Goal: Task Accomplishment & Management: Use online tool/utility

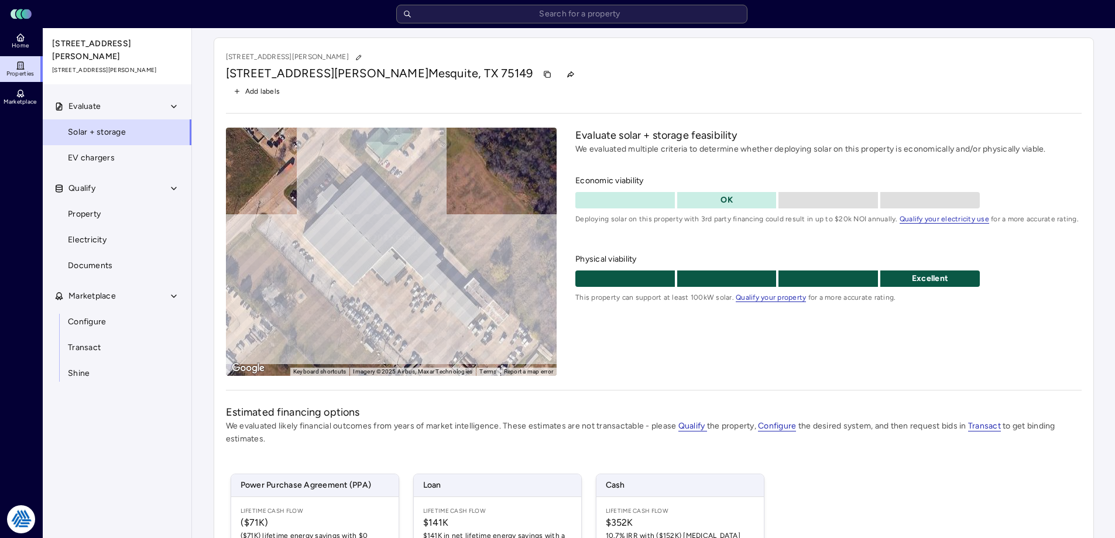
scroll to position [172, 0]
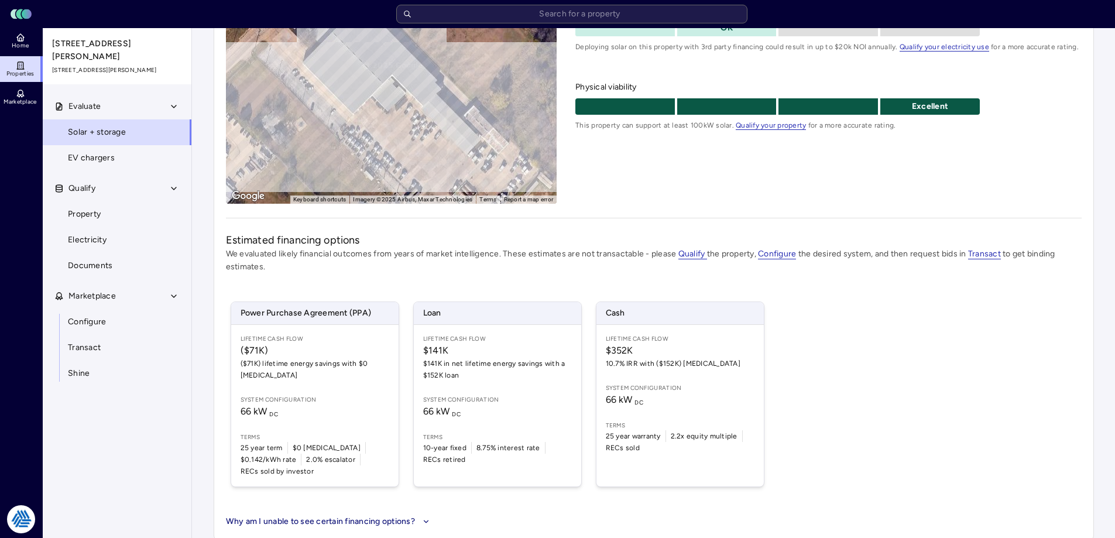
click at [205, 300] on div "3900 Forney Rd 3900 Forney Rd, Mesquite, TX 75149 Add labels ← Move left → Move…" at bounding box center [653, 202] width 899 height 693
click at [221, 285] on div "3900 Forney Rd 3900 Forney Rd, Mesquite, TX 75149 Add labels ← Move left → Move…" at bounding box center [654, 202] width 880 height 675
click at [219, 321] on div "3900 Forney Rd 3900 Forney Rd, Mesquite, TX 75149 Add labels ← Move left → Move…" at bounding box center [654, 202] width 880 height 675
click at [822, 168] on div "Evaluate solar + storage feasibility We evaluated multiple criteria to determin…" at bounding box center [828, 80] width 506 height 248
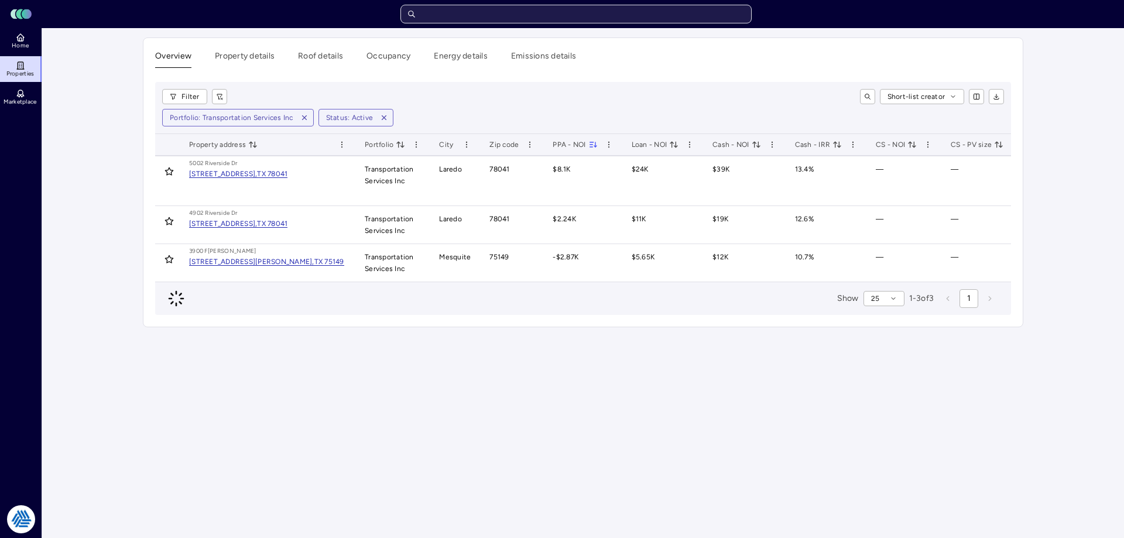
click at [550, 16] on input "text" at bounding box center [575, 14] width 351 height 19
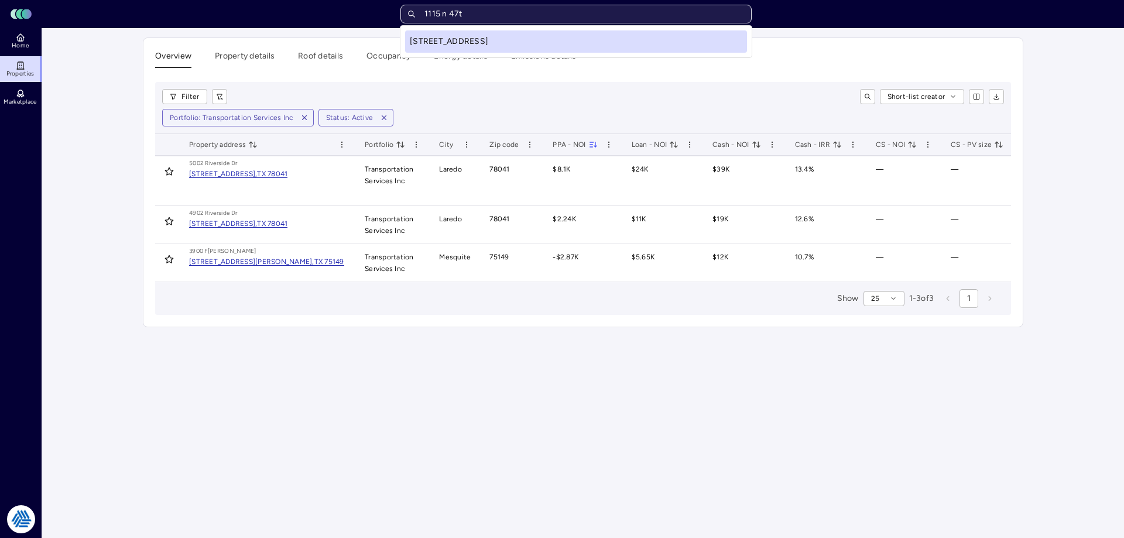
type input "1115 n 47th"
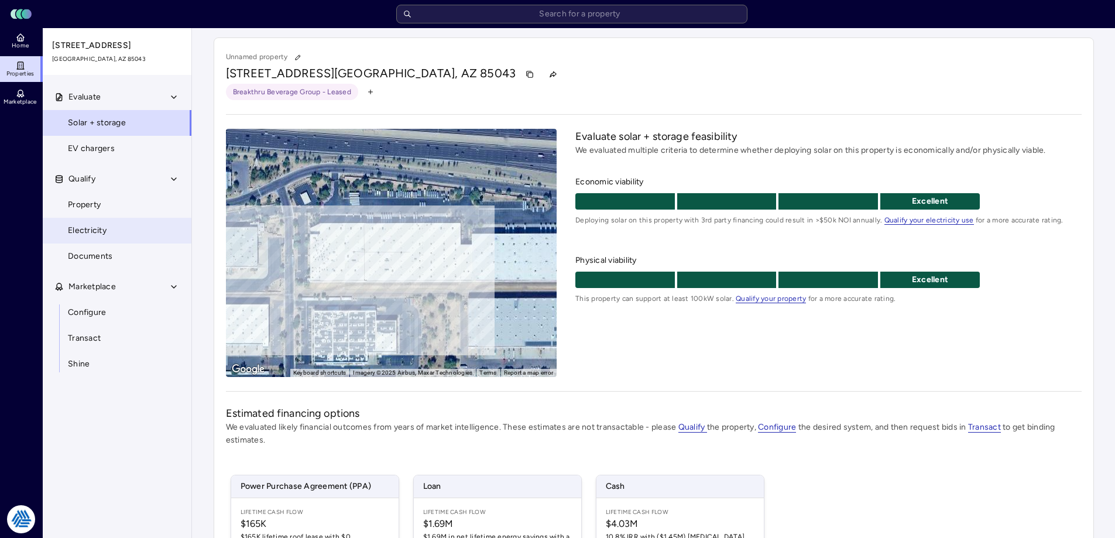
click at [99, 223] on link "Electricity" at bounding box center [117, 231] width 150 height 26
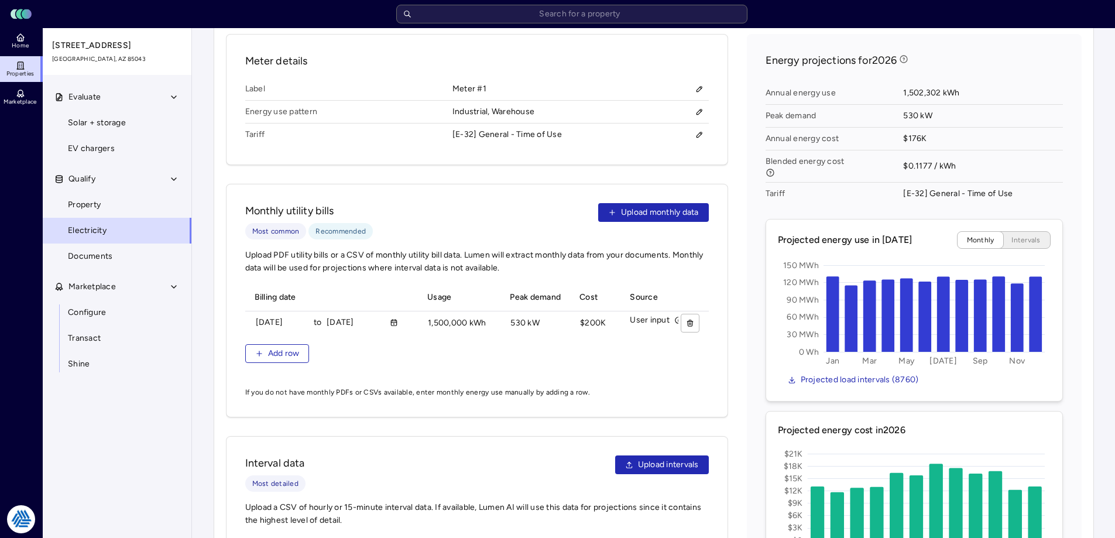
scroll to position [405, 0]
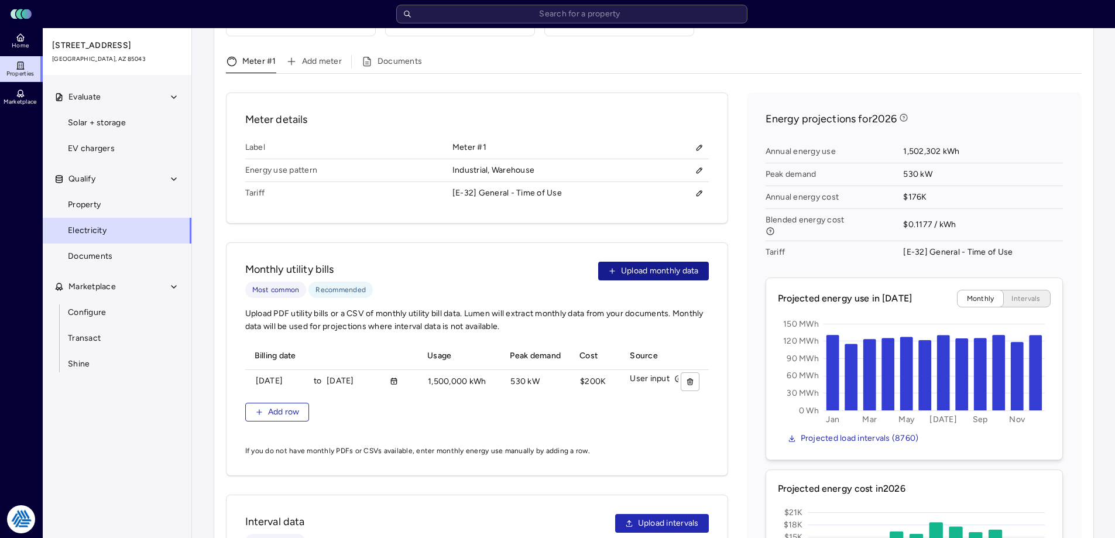
click at [639, 264] on span "Upload monthly data" at bounding box center [660, 270] width 78 height 13
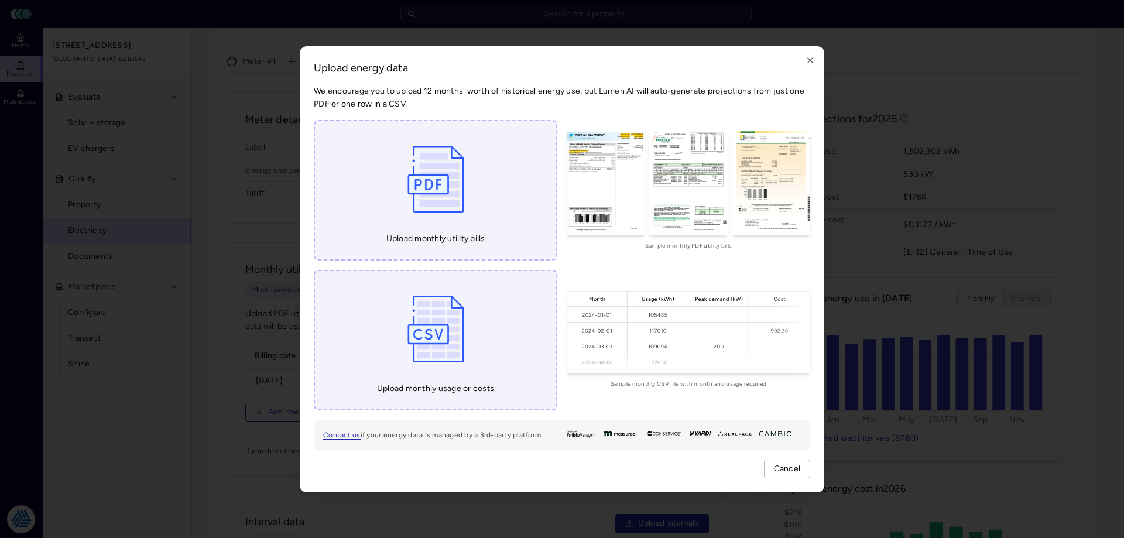
click at [421, 188] on img at bounding box center [435, 179] width 68 height 88
type input "C:\fakepath\1.pdf"
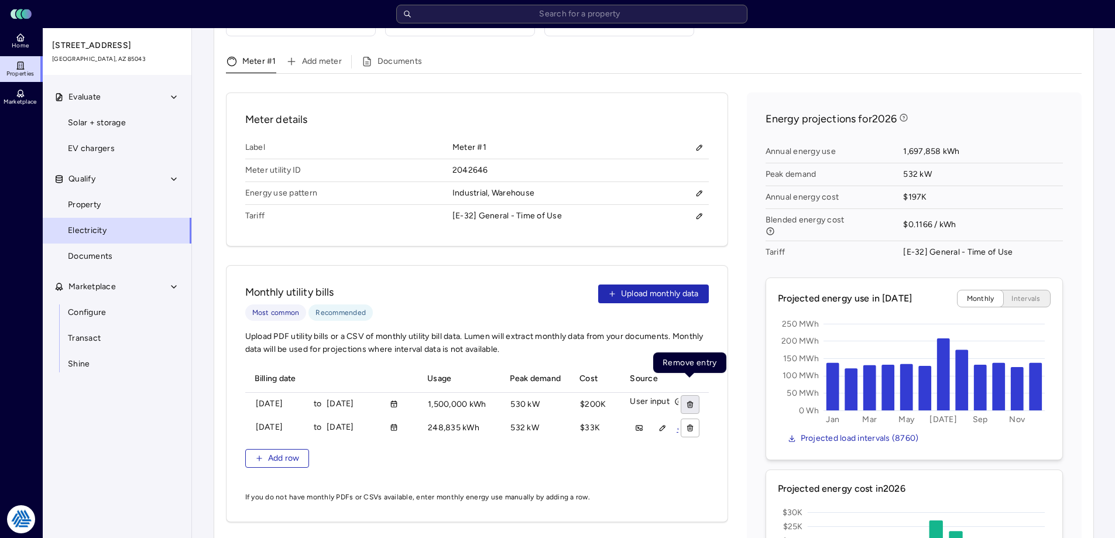
click at [690, 397] on button "button" at bounding box center [690, 404] width 19 height 19
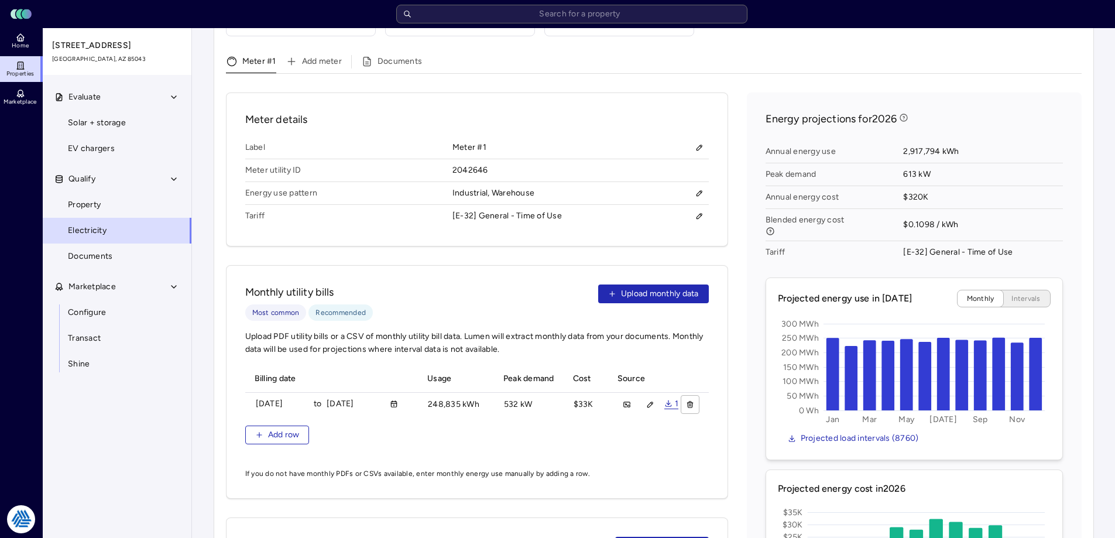
click at [626, 92] on div "Meter details Label Meter #1 Meter utility ID 2042646 Energy use pattern Indust…" at bounding box center [477, 169] width 502 height 154
click at [740, 77] on div "Meter #1 Add meter Documents Meter details Label Meter #1 Meter utility ID 2042…" at bounding box center [654, 416] width 856 height 722
click at [722, 78] on div "Meter #1 Add meter Documents Meter details Label Meter #1 Meter utility ID 2042…" at bounding box center [654, 416] width 856 height 722
click at [738, 74] on div "Meter #1 Add meter Documents Meter details Label Meter #1 Meter utility ID 2042…" at bounding box center [654, 416] width 856 height 722
click at [731, 238] on div "Meter details Label Meter #1 Meter utility ID 2042646 Energy use pattern Indust…" at bounding box center [654, 417] width 856 height 651
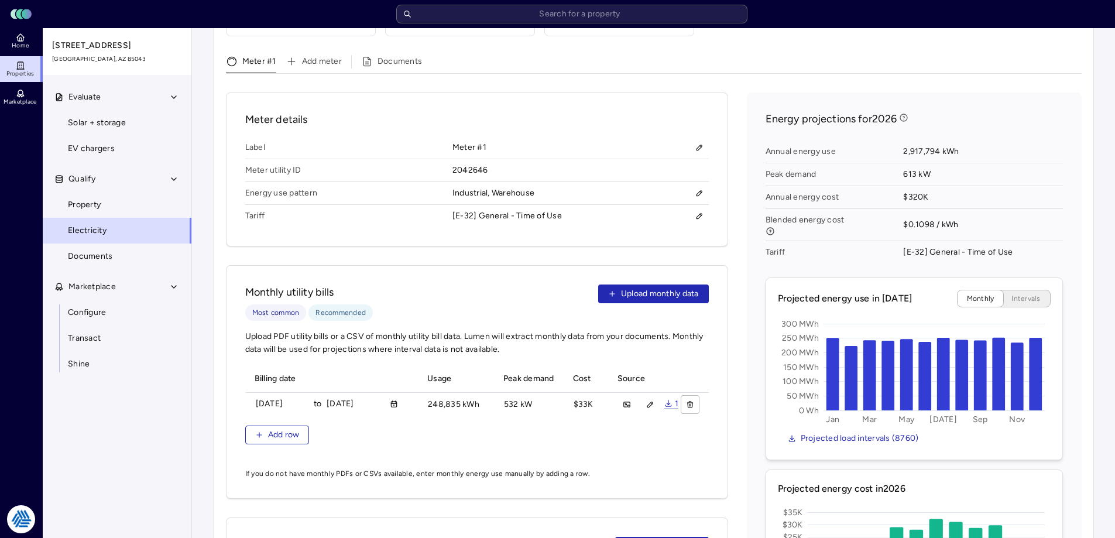
click at [733, 239] on div "Meter details Label Meter #1 Meter utility ID 2042646 Energy use pattern Indust…" at bounding box center [654, 417] width 856 height 651
click at [733, 241] on div "Meter details Label Meter #1 Meter utility ID 2042646 Energy use pattern Indust…" at bounding box center [654, 417] width 856 height 651
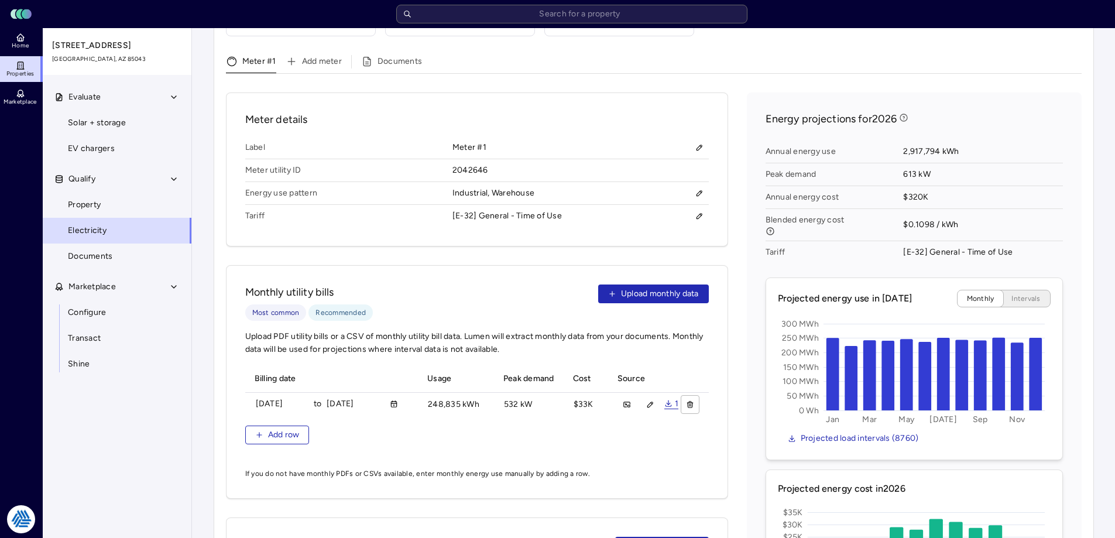
click at [733, 241] on div "Meter details Label Meter #1 Meter utility ID 2042646 Energy use pattern Indust…" at bounding box center [654, 417] width 856 height 651
click at [730, 241] on div "Meter details Label Meter #1 Meter utility ID 2042646 Energy use pattern Indust…" at bounding box center [654, 417] width 856 height 651
click at [732, 238] on div "Meter details Label Meter #1 Meter utility ID 2042646 Energy use pattern Indust…" at bounding box center [654, 417] width 856 height 651
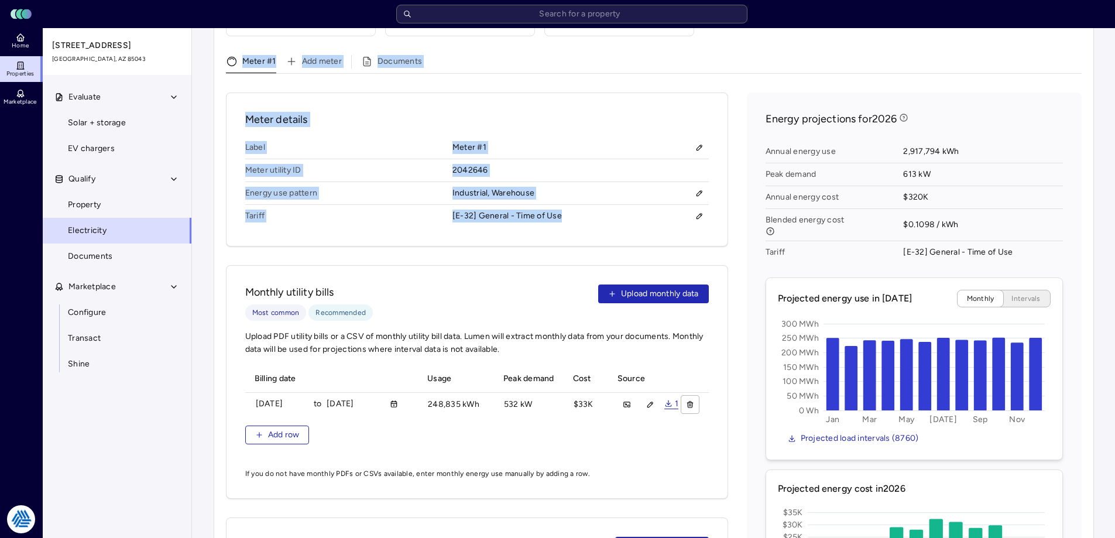
drag, startPoint x: 736, startPoint y: 241, endPoint x: 694, endPoint y: 163, distance: 88.2
click at [270, 37] on div "You may edit the existing meter by uploading bills, uploading interval data, or…" at bounding box center [654, 354] width 856 height 845
click at [736, 161] on div "Meter details Label Meter #1 Meter utility ID 2042646 Energy use pattern Indust…" at bounding box center [654, 417] width 856 height 651
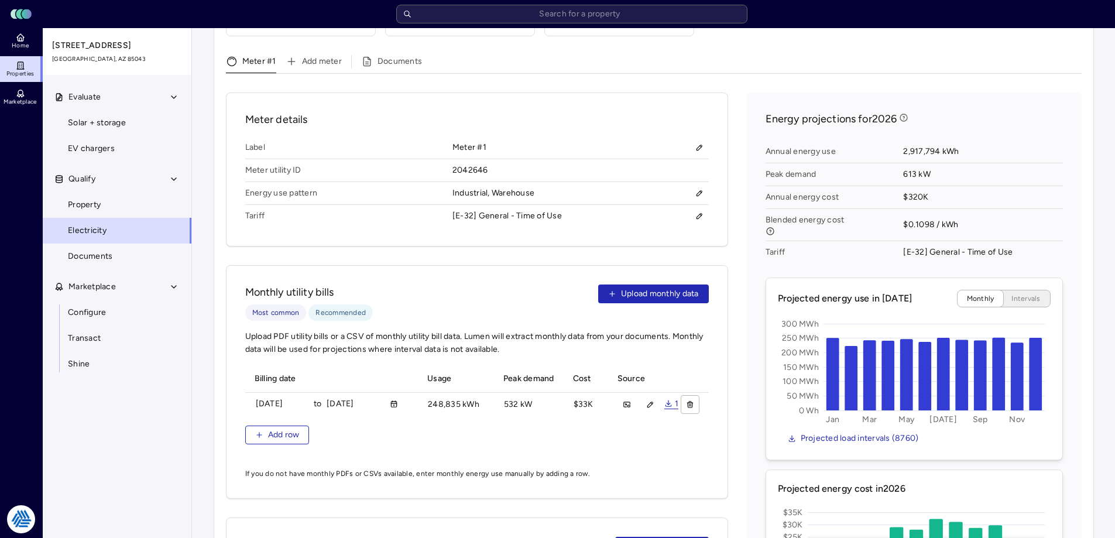
click at [731, 241] on div "Meter details Label Meter #1 Meter utility ID 2042646 Energy use pattern Indust…" at bounding box center [654, 417] width 856 height 651
click at [734, 238] on div "Meter details Label Meter #1 Meter utility ID 2042646 Energy use pattern Indust…" at bounding box center [654, 417] width 856 height 651
click at [747, 266] on div "Energy projections for 2026 Annual energy use 2,917,794 kWh Peak demand 613 kW …" at bounding box center [914, 379] width 335 height 575
click at [737, 259] on div "Meter details Label Meter #1 Meter utility ID 2042646 Energy use pattern Indust…" at bounding box center [654, 417] width 856 height 651
click at [118, 123] on span "Solar + storage" at bounding box center [97, 122] width 58 height 13
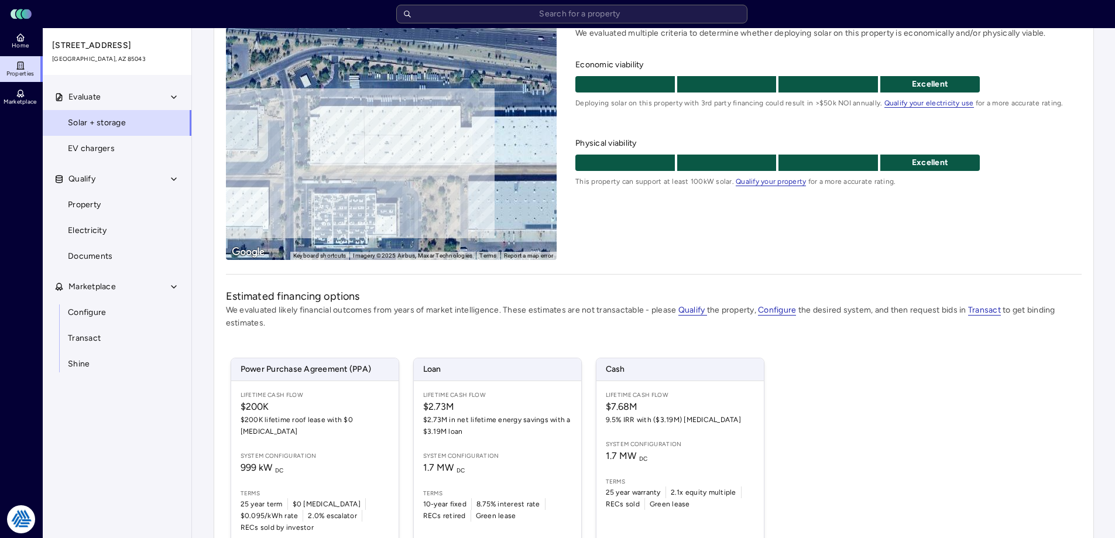
scroll to position [173, 0]
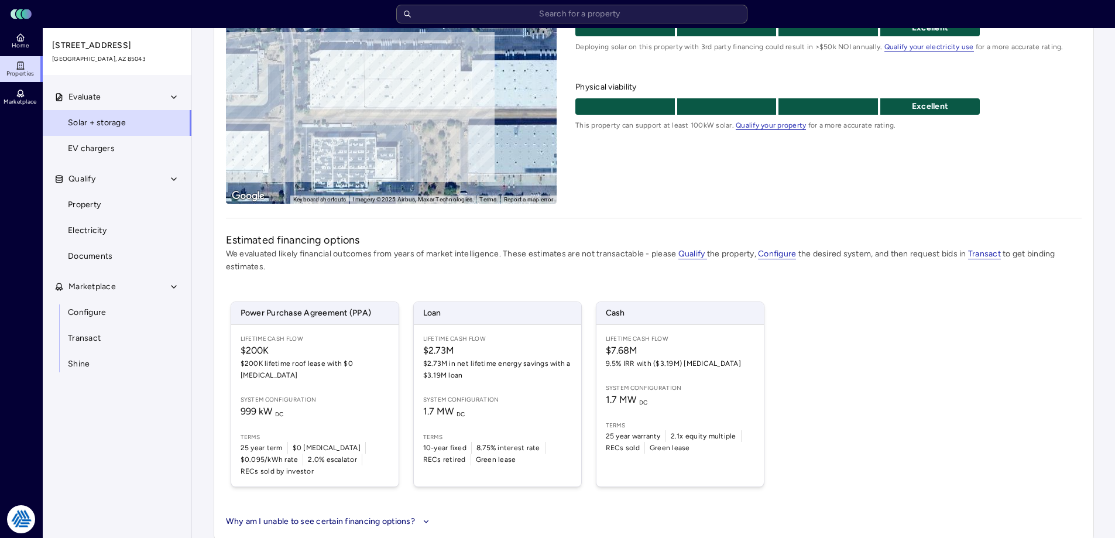
click at [628, 187] on div "Evaluate solar + storage feasibility We evaluated multiple criteria to determin…" at bounding box center [828, 80] width 506 height 248
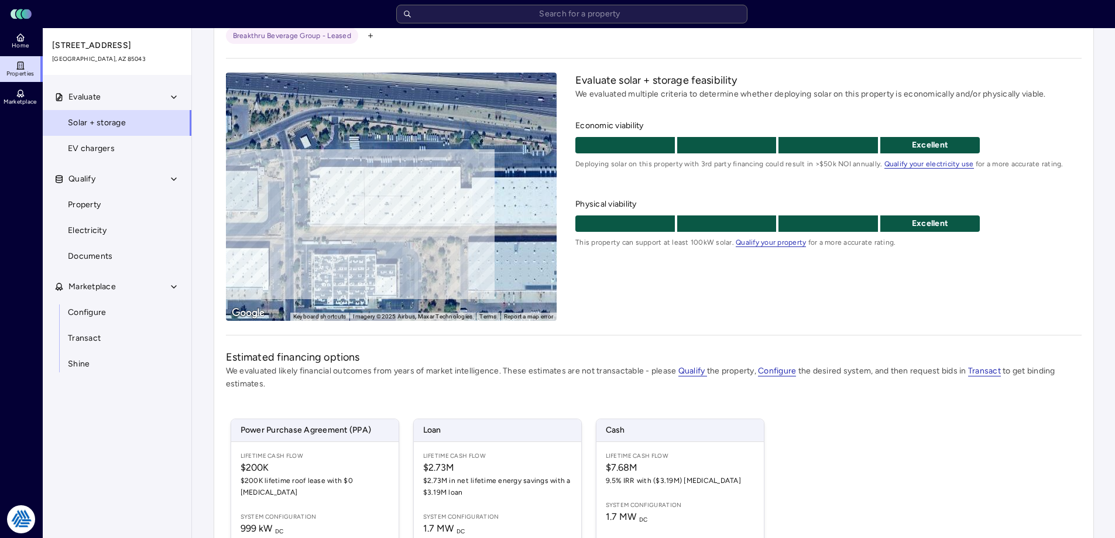
scroll to position [0, 0]
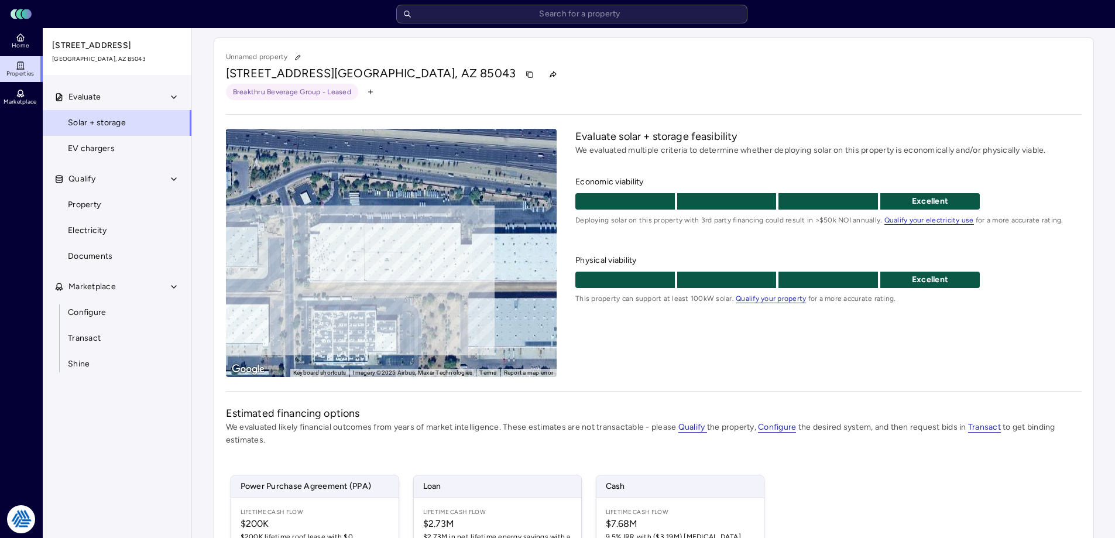
click at [464, 97] on div "Breakthru Beverage Group - Leased" at bounding box center [654, 92] width 856 height 16
click at [658, 365] on div "Evaluate solar + storage feasibility We evaluated multiple criteria to determin…" at bounding box center [828, 253] width 506 height 248
click at [644, 357] on div "Evaluate solar + storage feasibility We evaluated multiple criteria to determin…" at bounding box center [828, 253] width 506 height 248
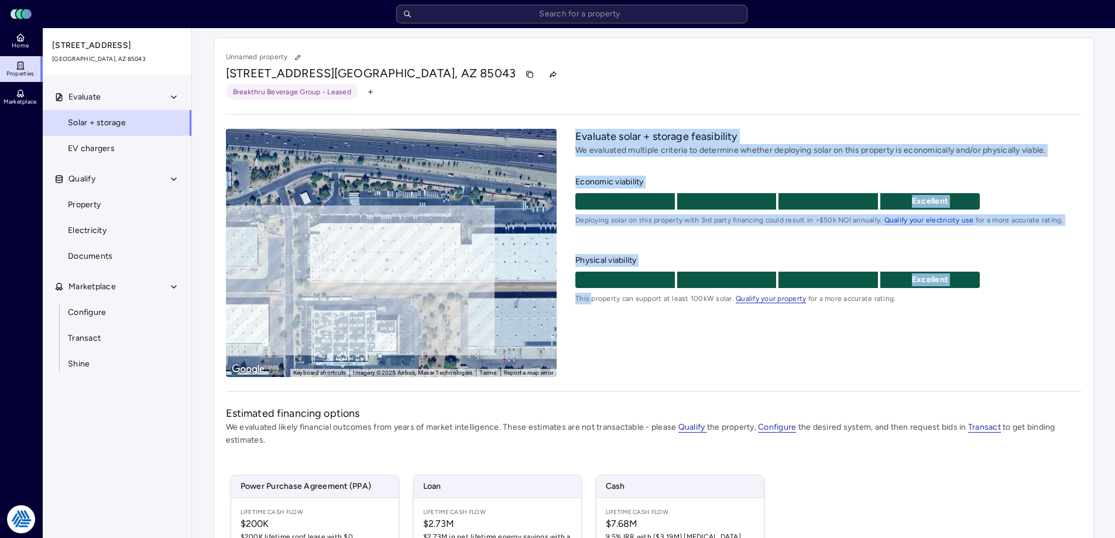
drag, startPoint x: 590, startPoint y: 376, endPoint x: 415, endPoint y: 128, distance: 303.1
click at [309, 178] on div "← Move left → Move right ↑ Move up ↓ Move down + Zoom in - Zoom out Home Jump l…" at bounding box center [654, 253] width 856 height 248
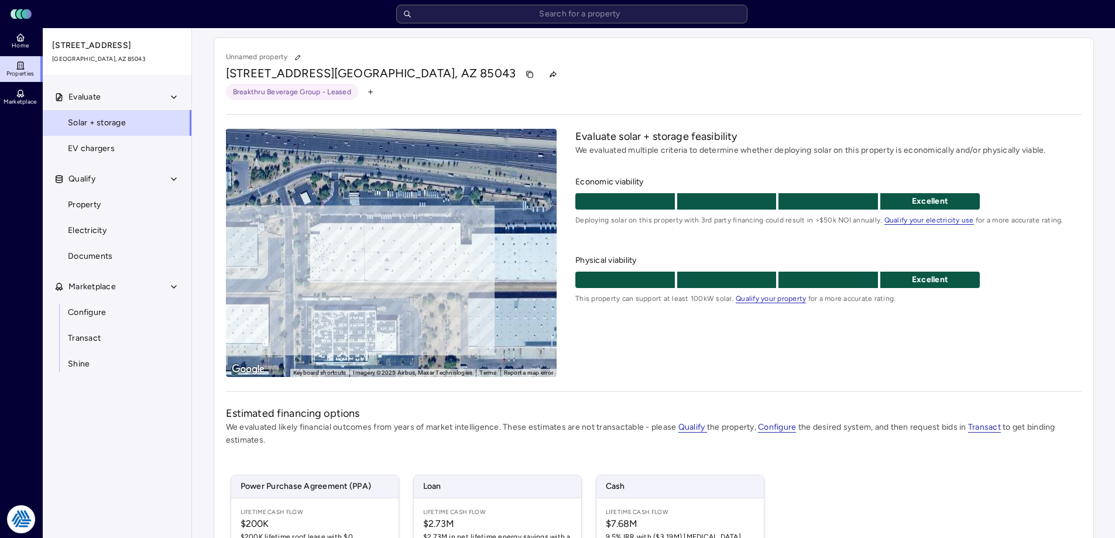
click at [496, 86] on div "Breakthru Beverage Group - Leased" at bounding box center [654, 92] width 856 height 16
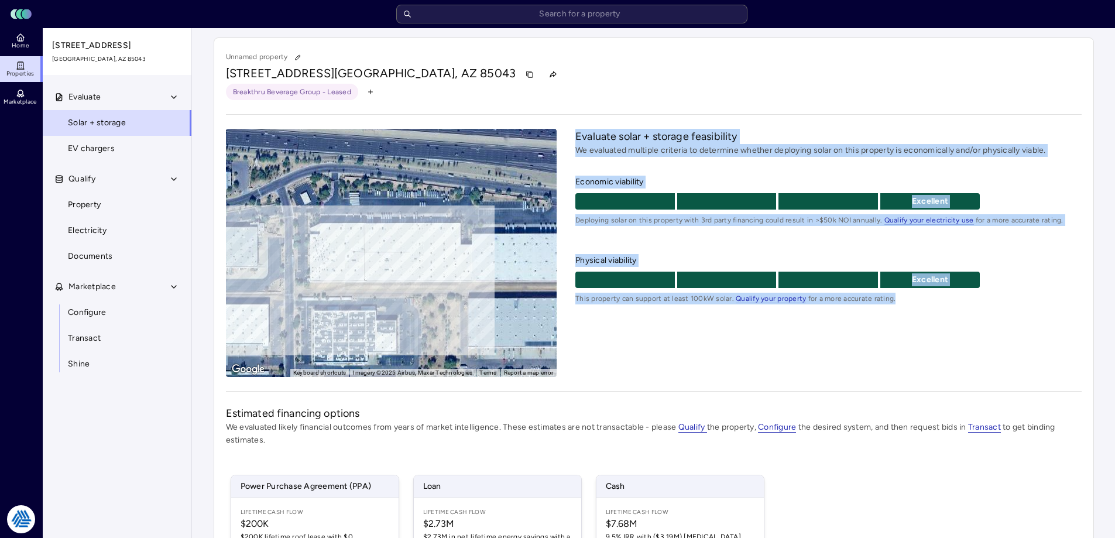
drag, startPoint x: 576, startPoint y: 135, endPoint x: 1011, endPoint y: 359, distance: 488.6
click at [1011, 359] on div "Evaluate solar + storage feasibility We evaluated multiple criteria to determin…" at bounding box center [828, 253] width 506 height 248
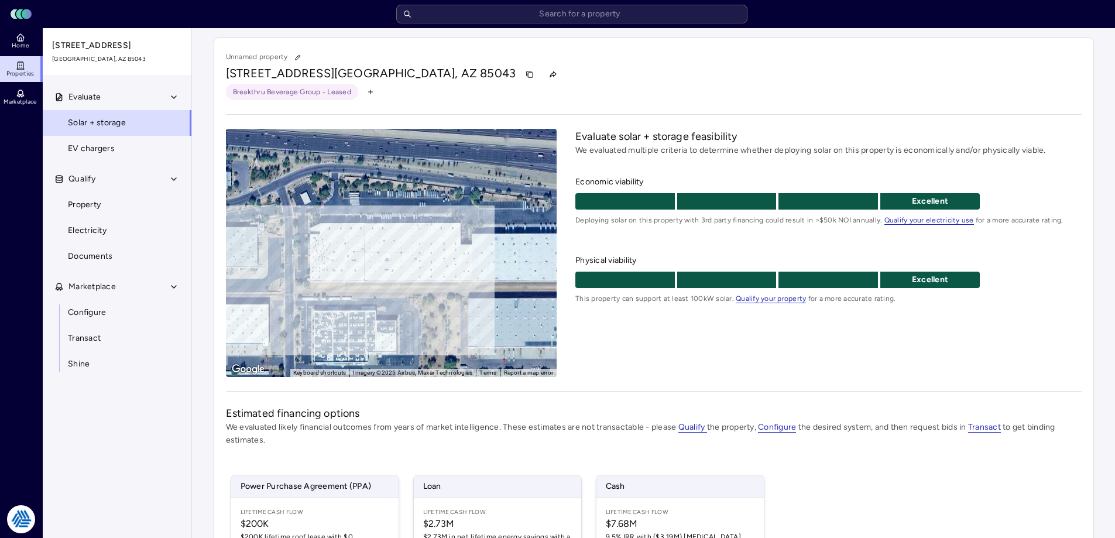
click at [486, 74] on div "[STREET_ADDRESS]" at bounding box center [654, 74] width 856 height 19
click at [1065, 279] on div "Excellent" at bounding box center [828, 280] width 506 height 16
click at [485, 18] on input "text" at bounding box center [571, 14] width 351 height 19
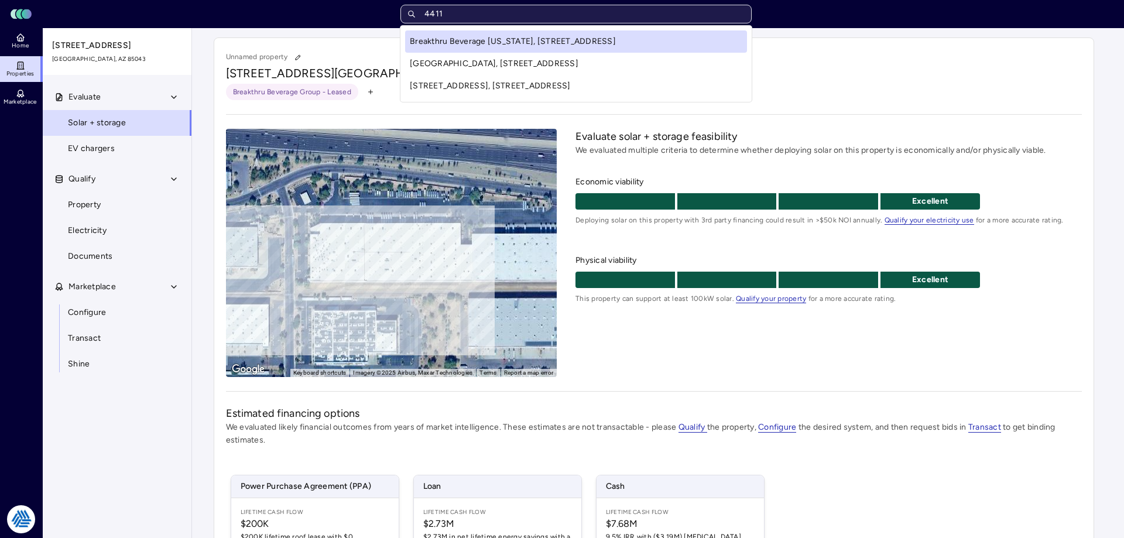
type input "4411"
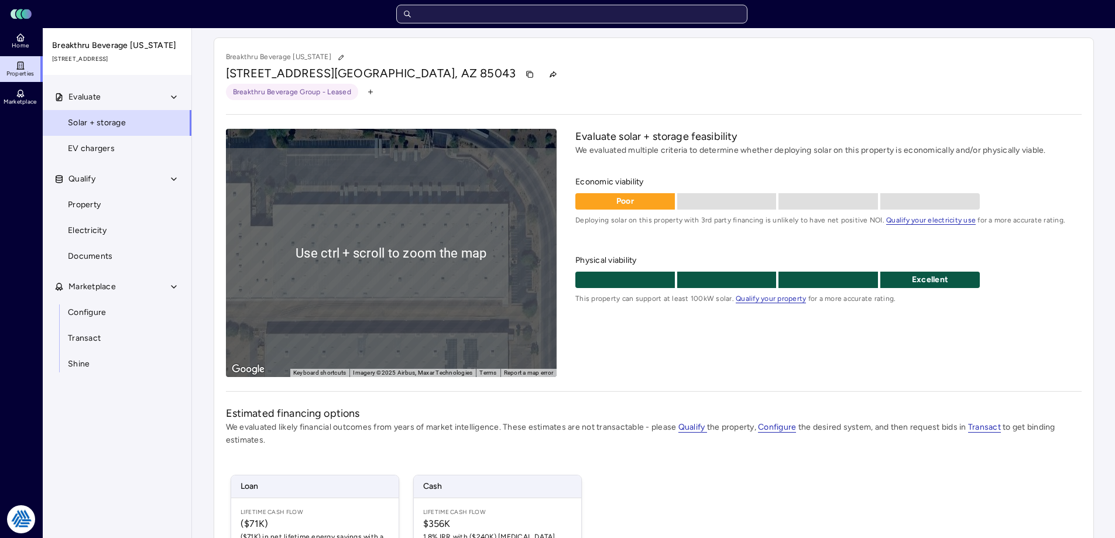
scroll to position [173, 0]
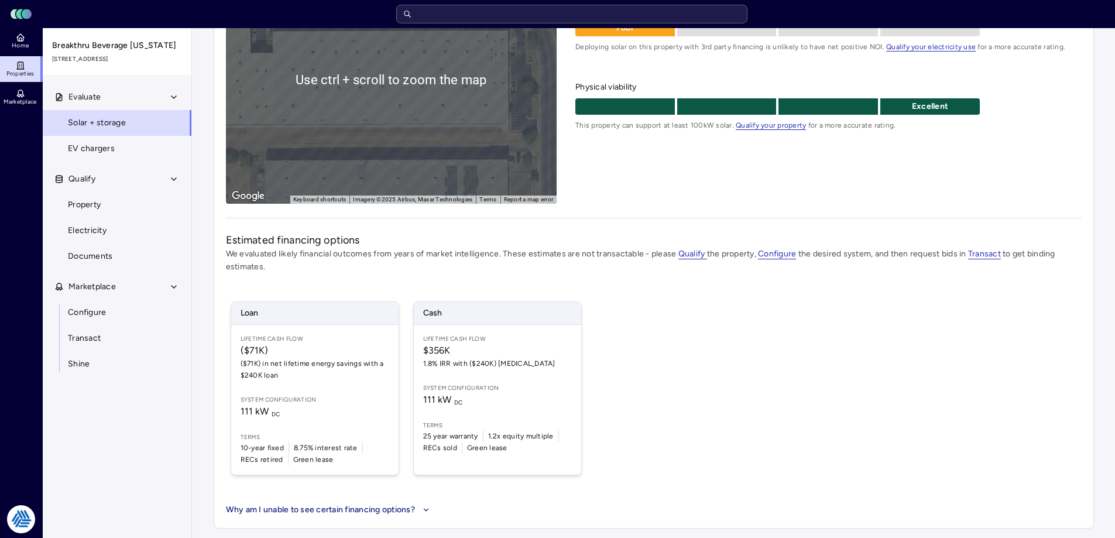
click at [734, 309] on div "Loan Lifetime Cash Flow ($71K) ($71K) in net lifetime energy savings with a $24…" at bounding box center [654, 388] width 856 height 202
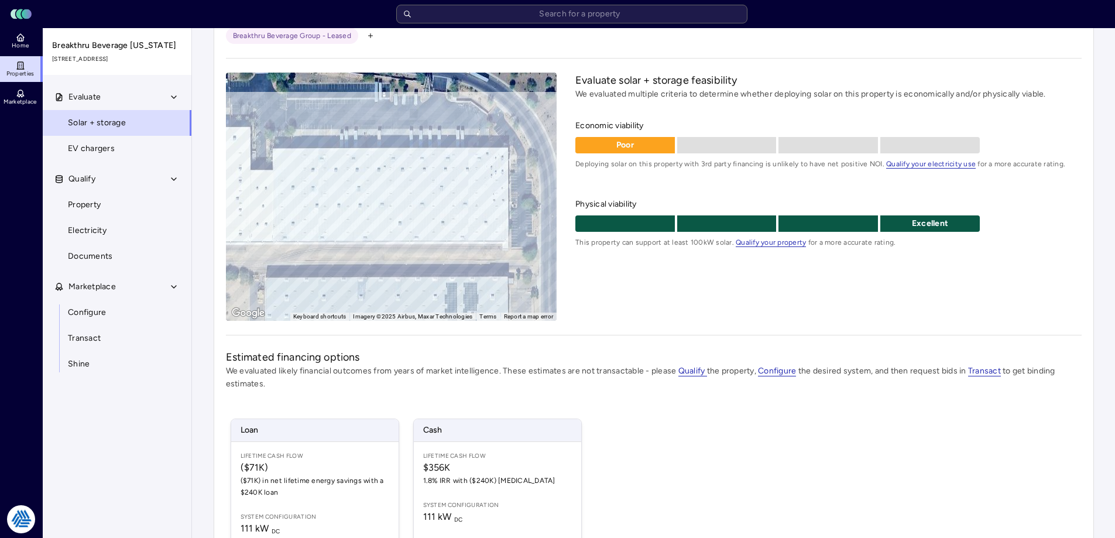
scroll to position [0, 0]
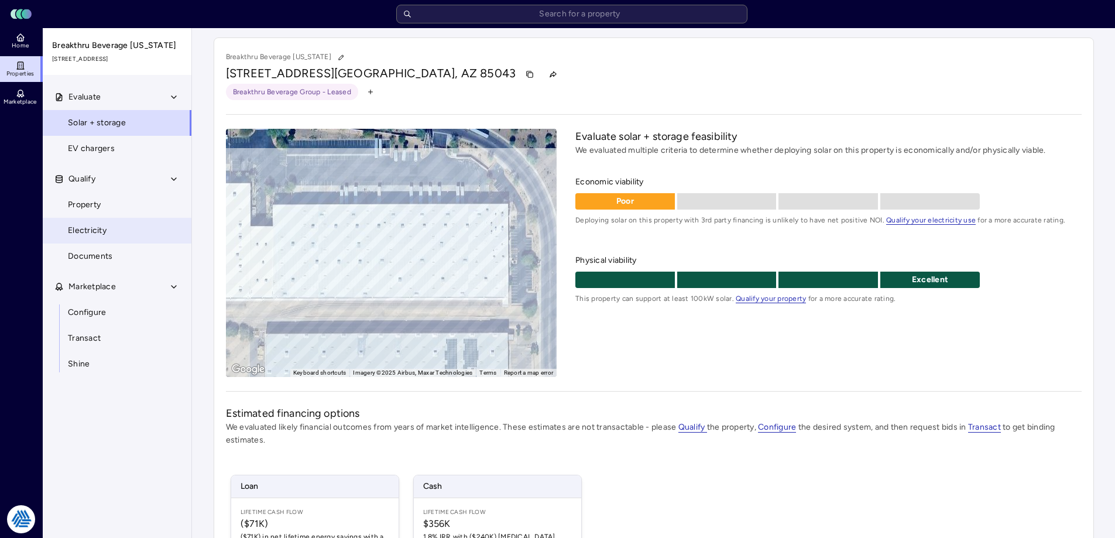
click at [105, 222] on link "Electricity" at bounding box center [117, 231] width 150 height 26
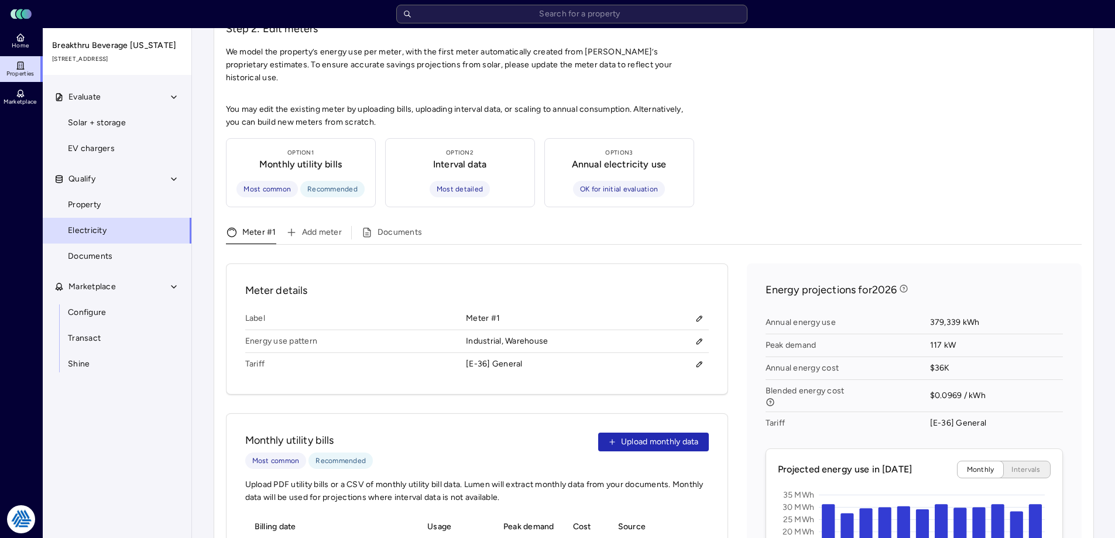
scroll to position [468, 0]
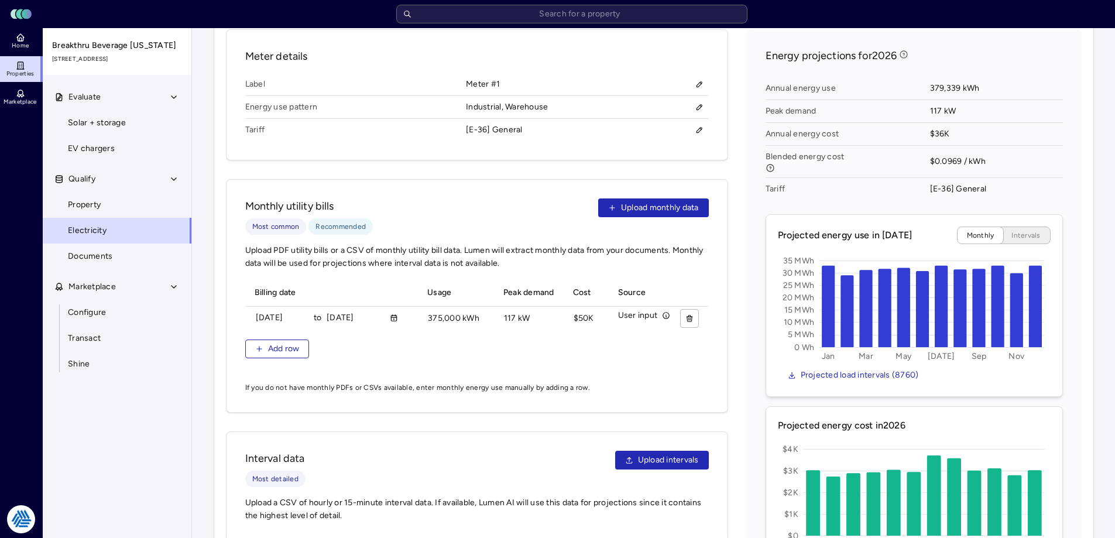
click at [1054, 146] on span "$0.0969 / kWh" at bounding box center [996, 162] width 133 height 32
click at [1104, 105] on div "Your estimates have been updated Electricity Step 1: Confirm utility details Ut…" at bounding box center [653, 136] width 923 height 1153
drag, startPoint x: 131, startPoint y: 412, endPoint x: 133, endPoint y: 398, distance: 14.2
click at [133, 401] on div "Evaluate Solar + storage EV chargers Qualify Property Electricity Documents Mar…" at bounding box center [118, 325] width 150 height 482
click at [162, 449] on div "Evaluate Solar + storage EV chargers Qualify Property Electricity Documents Mar…" at bounding box center [118, 325] width 150 height 482
